Goal: Information Seeking & Learning: Learn about a topic

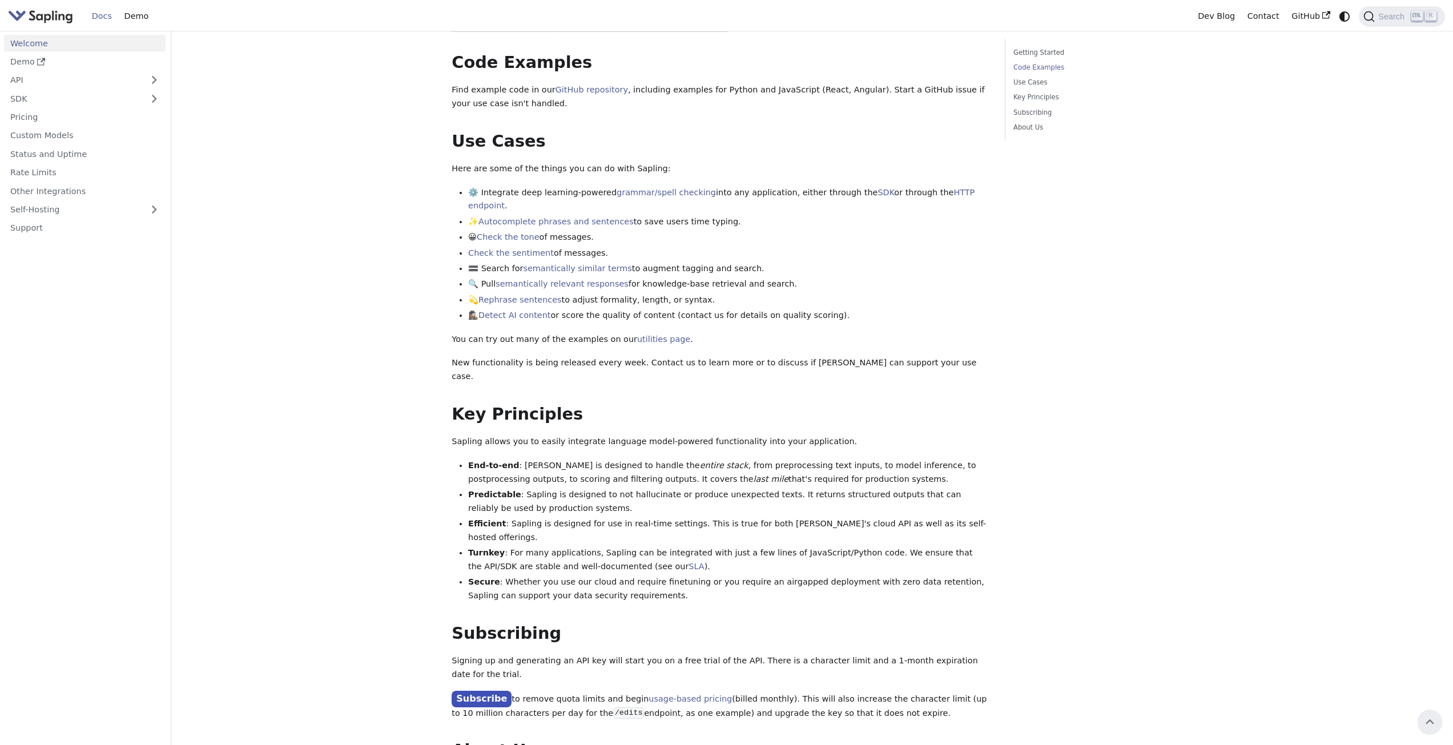
scroll to position [342, 0]
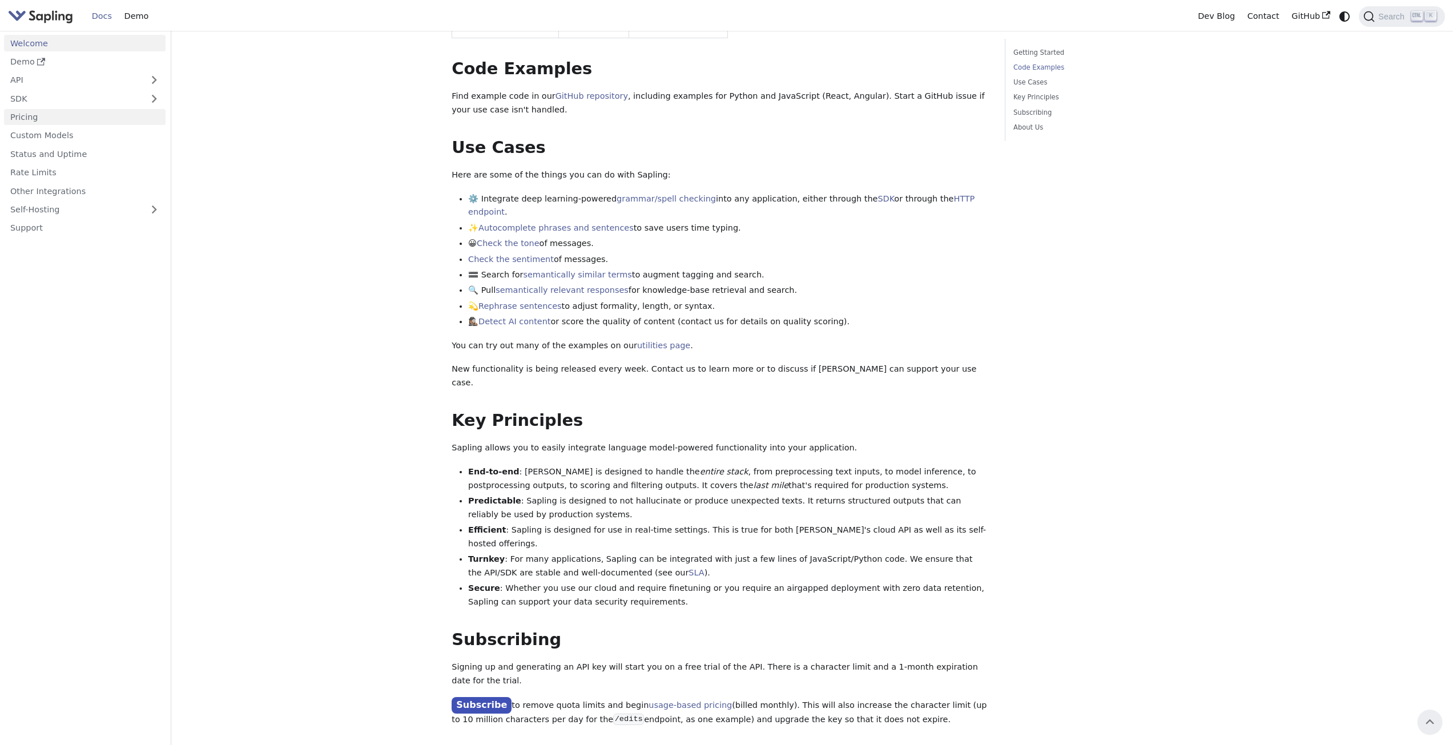
click at [51, 120] on link "Pricing" at bounding box center [85, 117] width 162 height 17
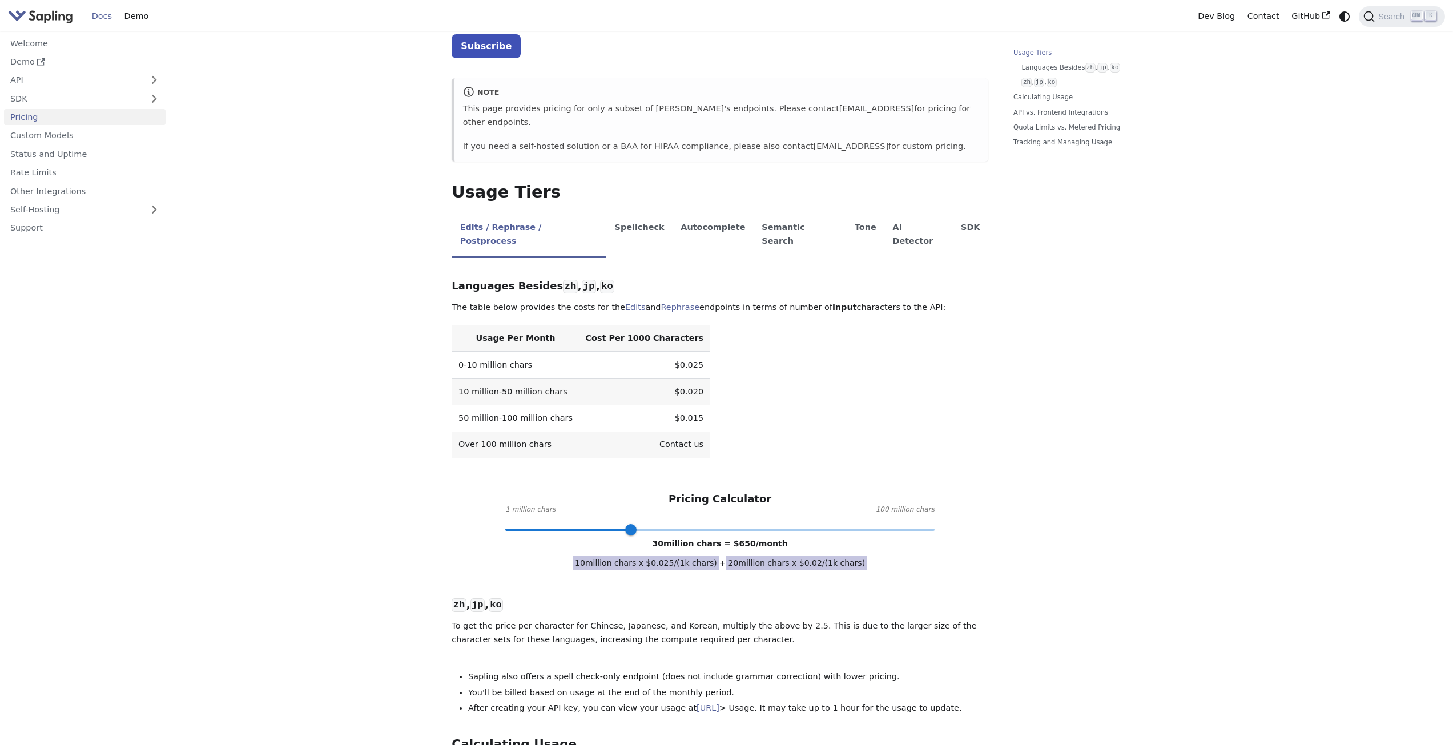
scroll to position [114, 0]
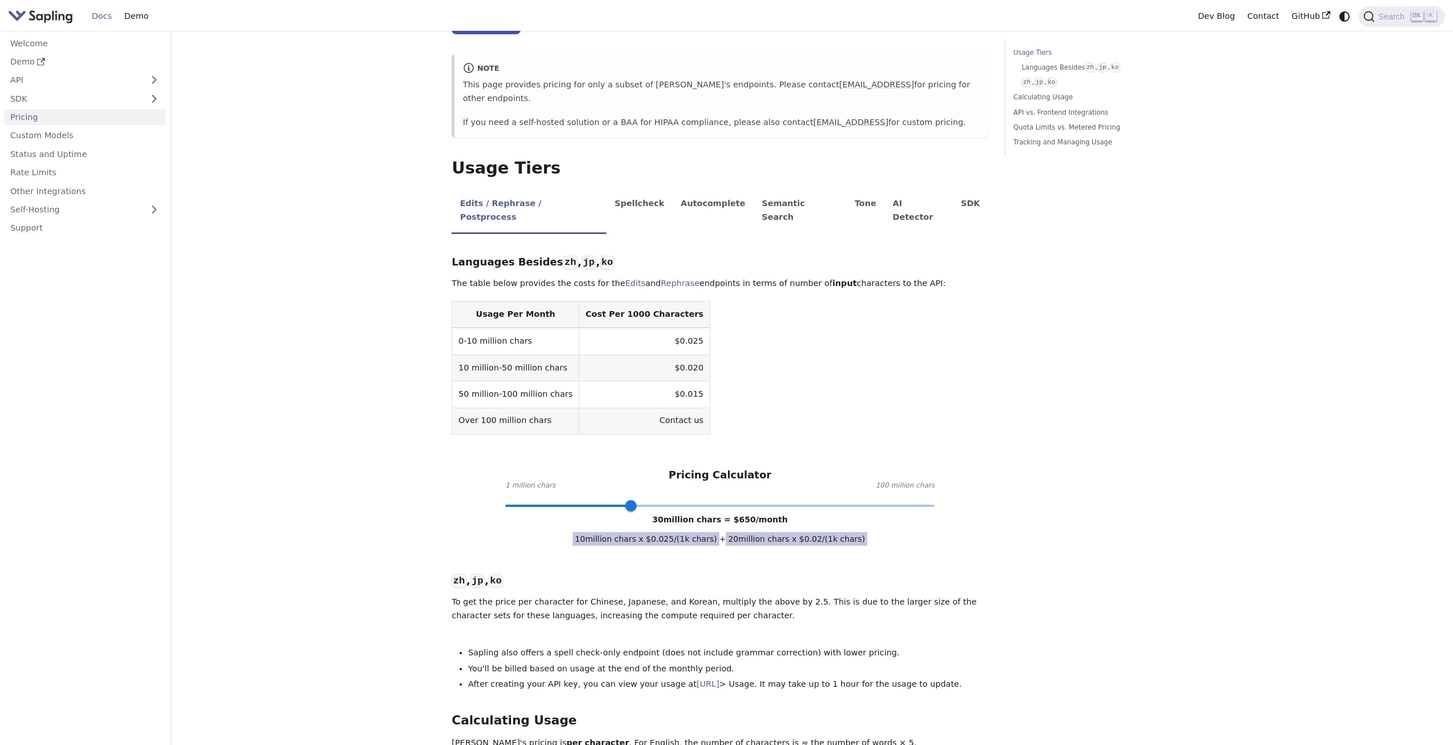
click at [654, 328] on td "$0.025" at bounding box center [644, 341] width 131 height 27
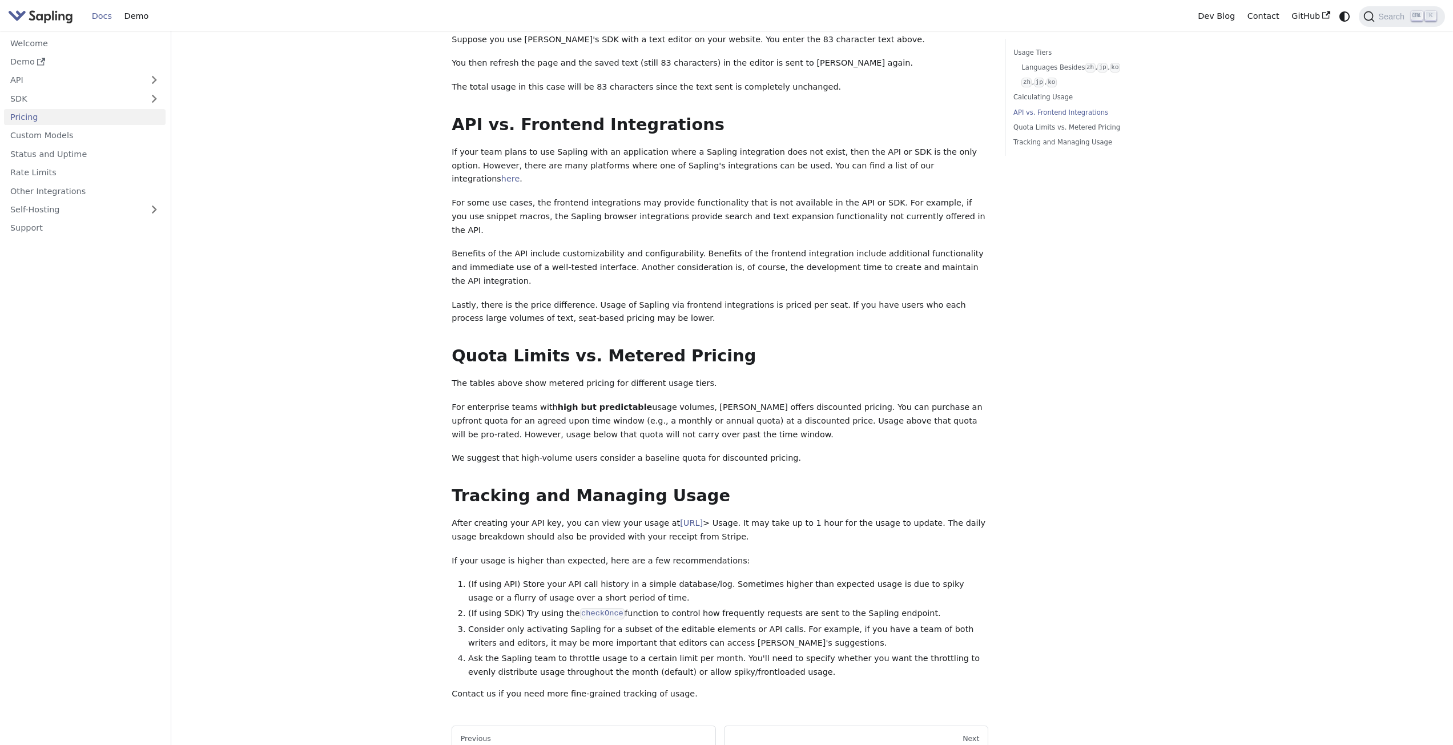
scroll to position [1199, 0]
click at [48, 127] on link "Custom Models" at bounding box center [85, 135] width 162 height 17
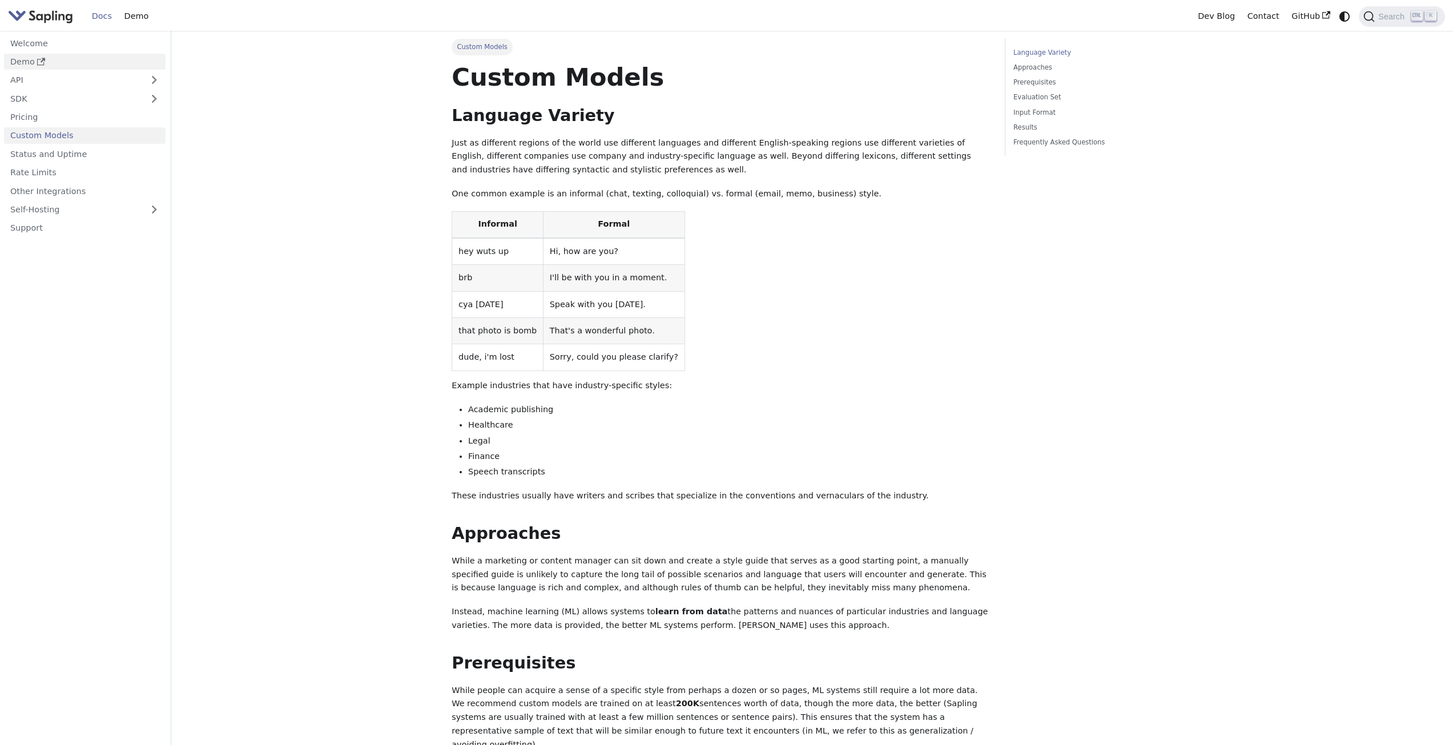
click at [28, 64] on link "Demo" at bounding box center [85, 62] width 162 height 17
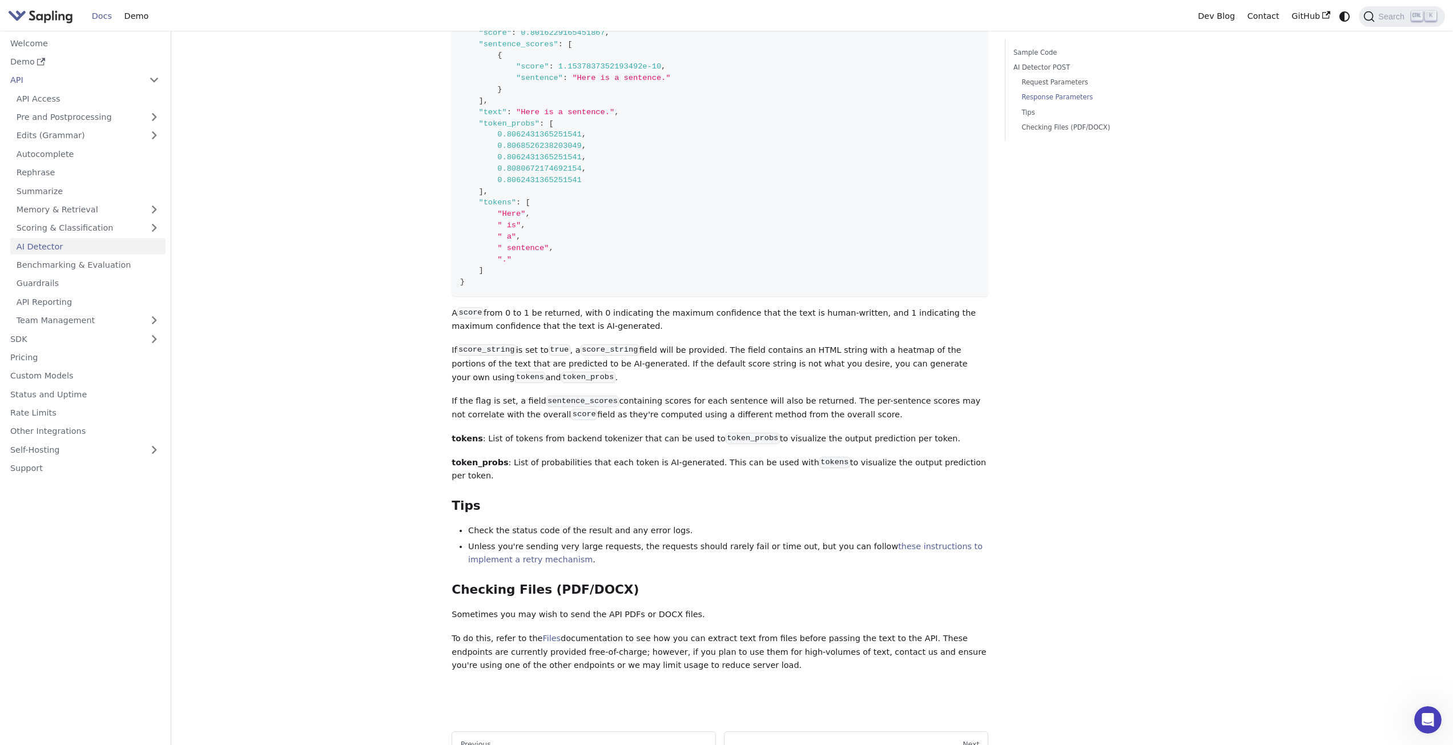
scroll to position [1085, 0]
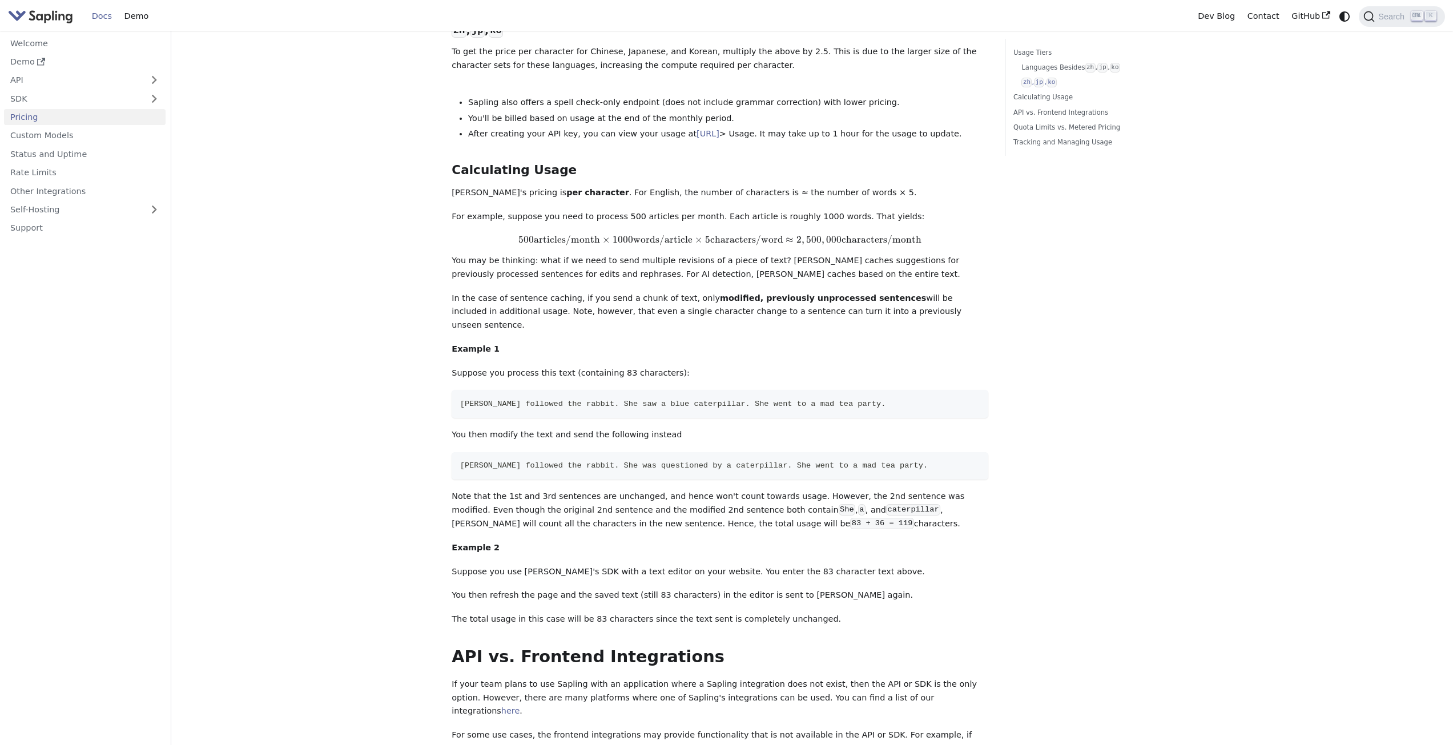
scroll to position [742, 0]
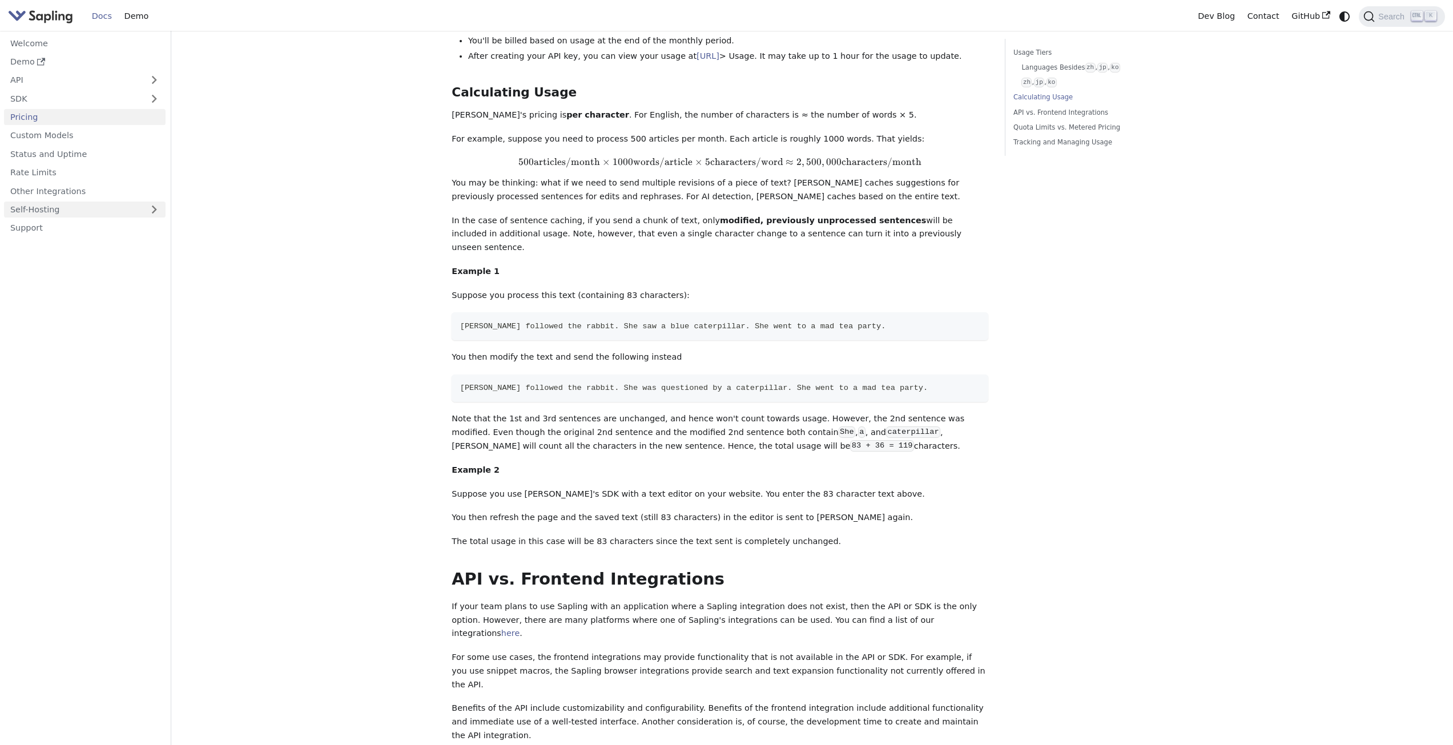
click at [78, 211] on link "Self-Hosting" at bounding box center [85, 209] width 162 height 17
click at [50, 232] on link "Overview" at bounding box center [87, 228] width 155 height 17
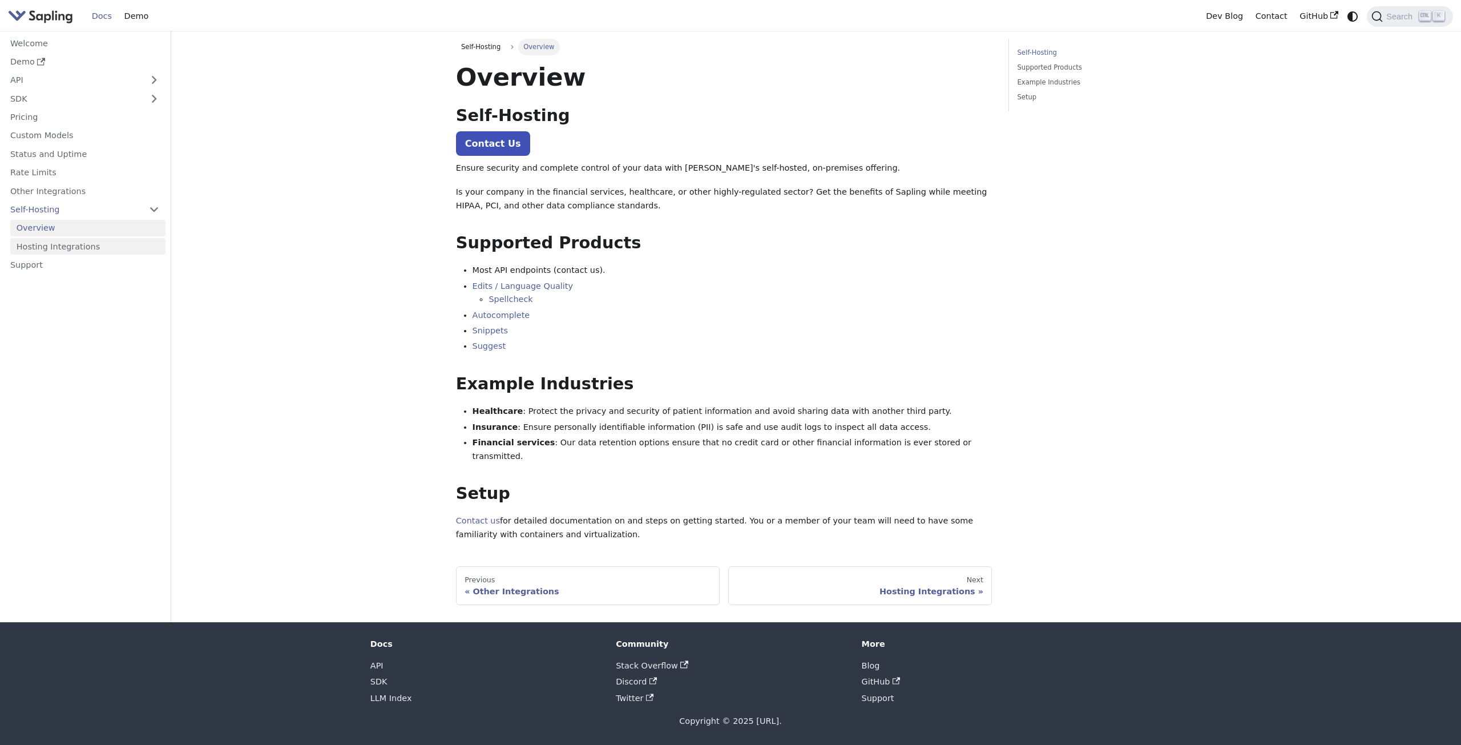
click at [71, 241] on link "Hosting Integrations" at bounding box center [87, 246] width 155 height 17
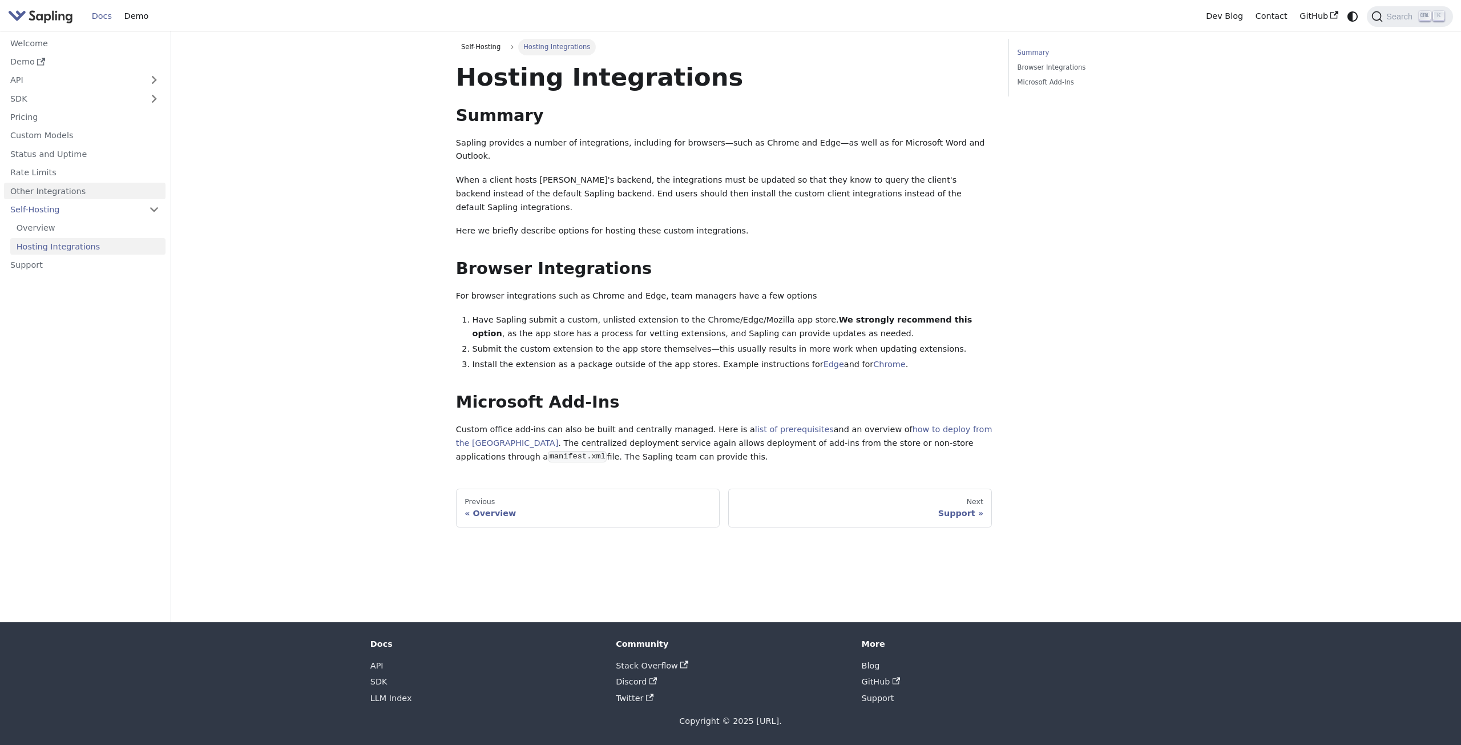
click at [45, 193] on link "Other Integrations" at bounding box center [85, 191] width 162 height 17
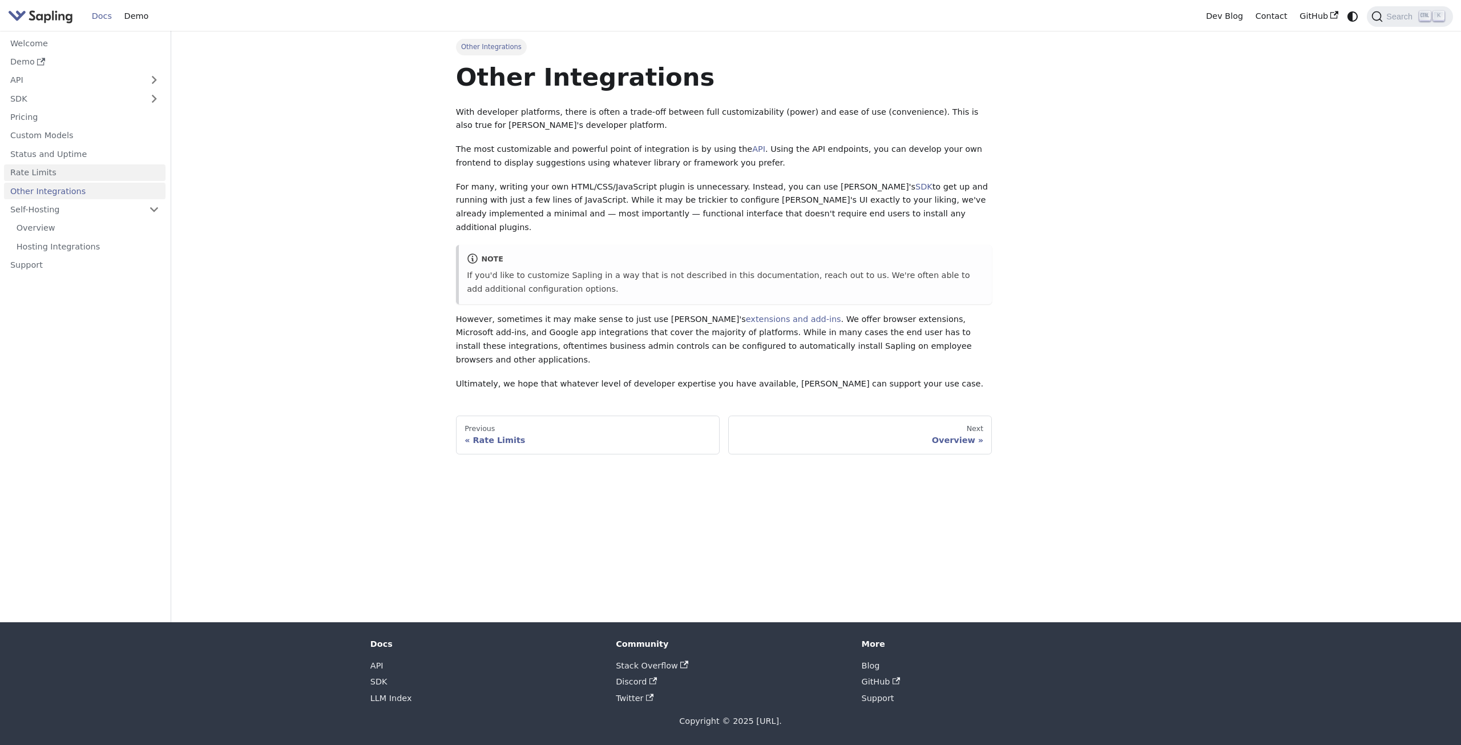
click at [50, 178] on link "Rate Limits" at bounding box center [85, 172] width 162 height 17
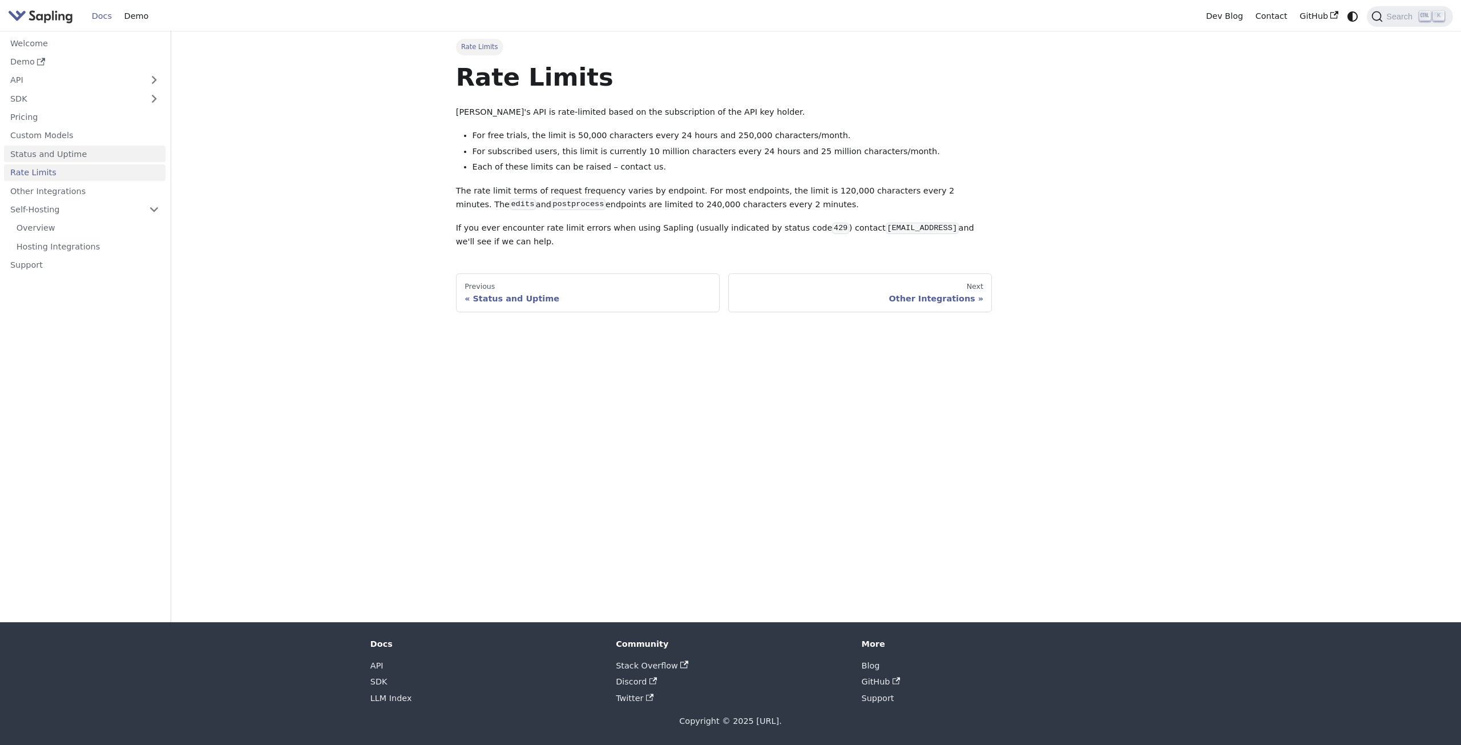
click at [63, 148] on link "Status and Uptime" at bounding box center [85, 154] width 162 height 17
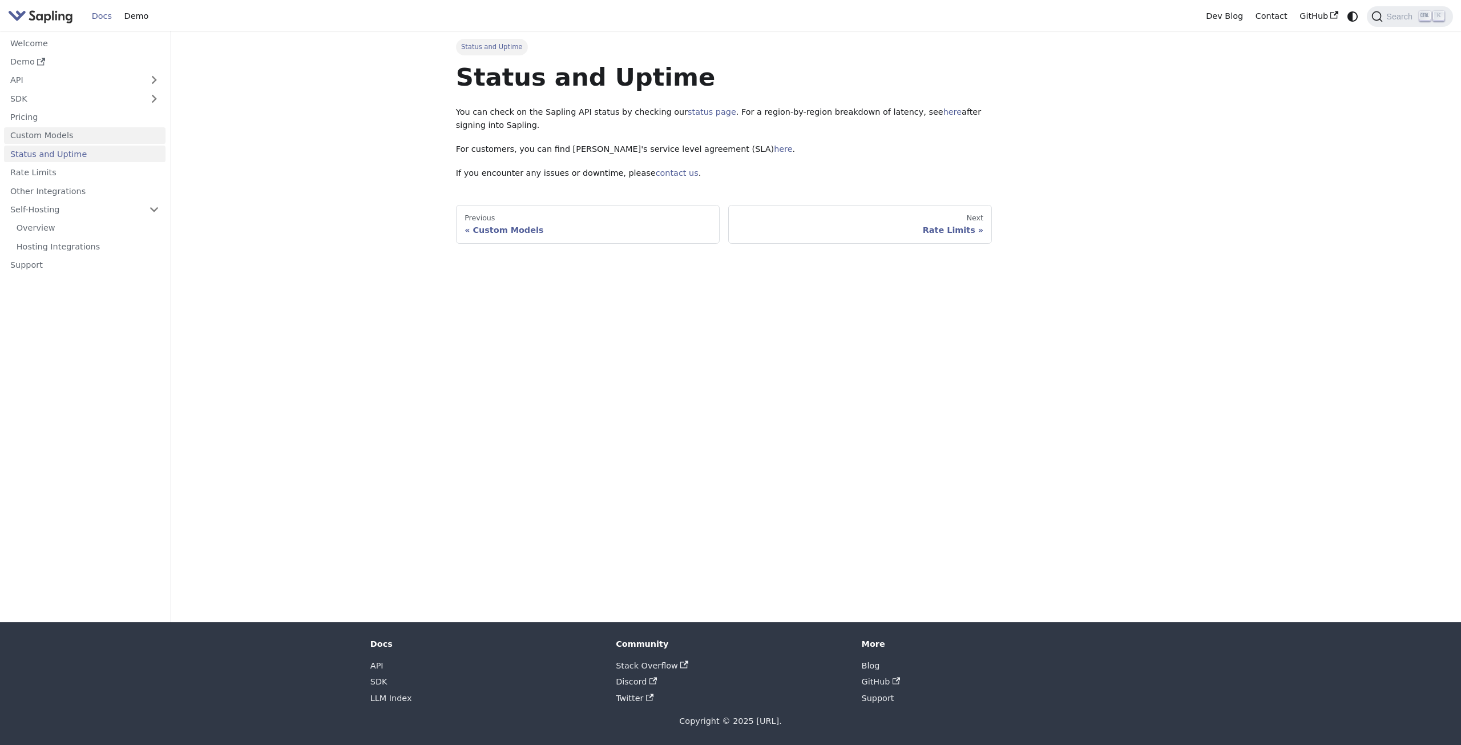
click at [61, 131] on link "Custom Models" at bounding box center [85, 135] width 162 height 17
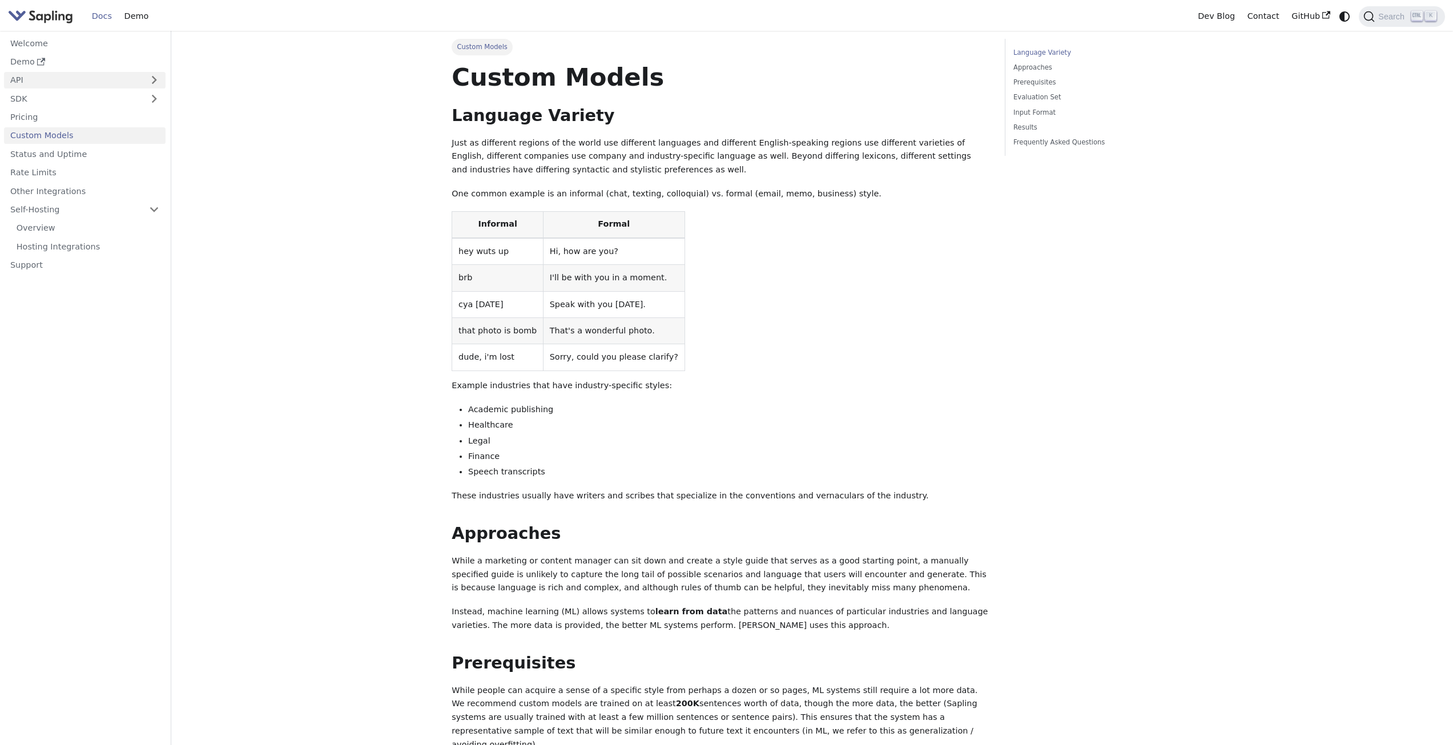
click at [79, 80] on link "API" at bounding box center [73, 80] width 139 height 17
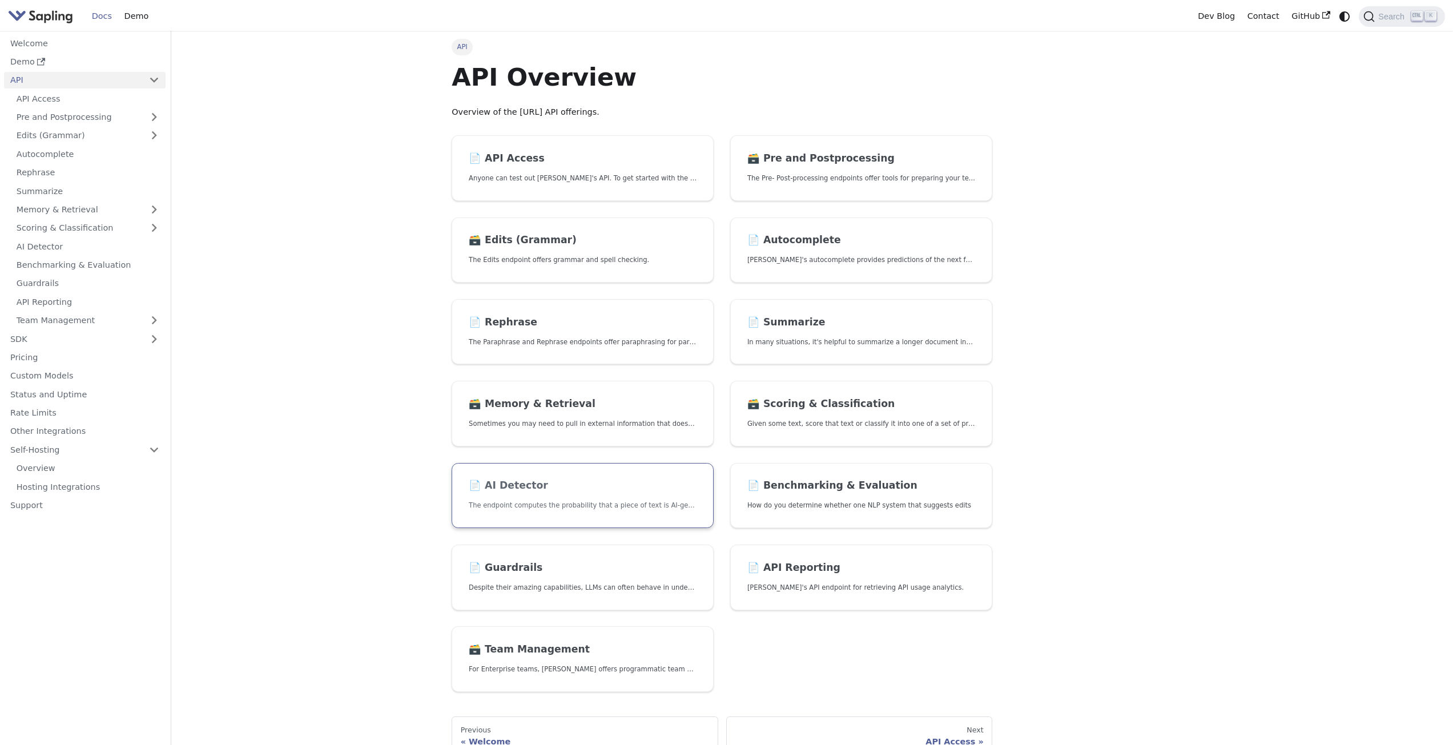
click at [578, 487] on h2 "📄️ AI Detector" at bounding box center [583, 485] width 228 height 13
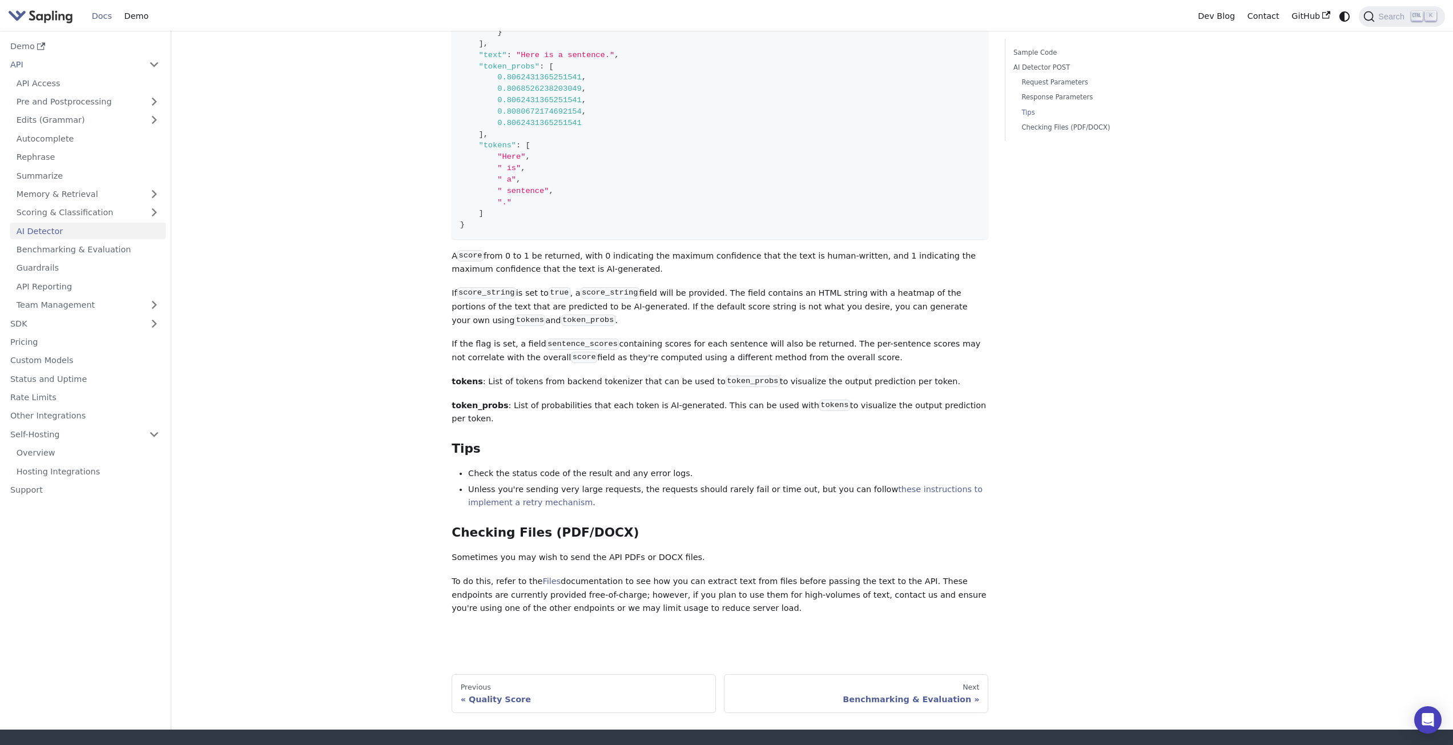
scroll to position [1198, 0]
